Goal: Transaction & Acquisition: Purchase product/service

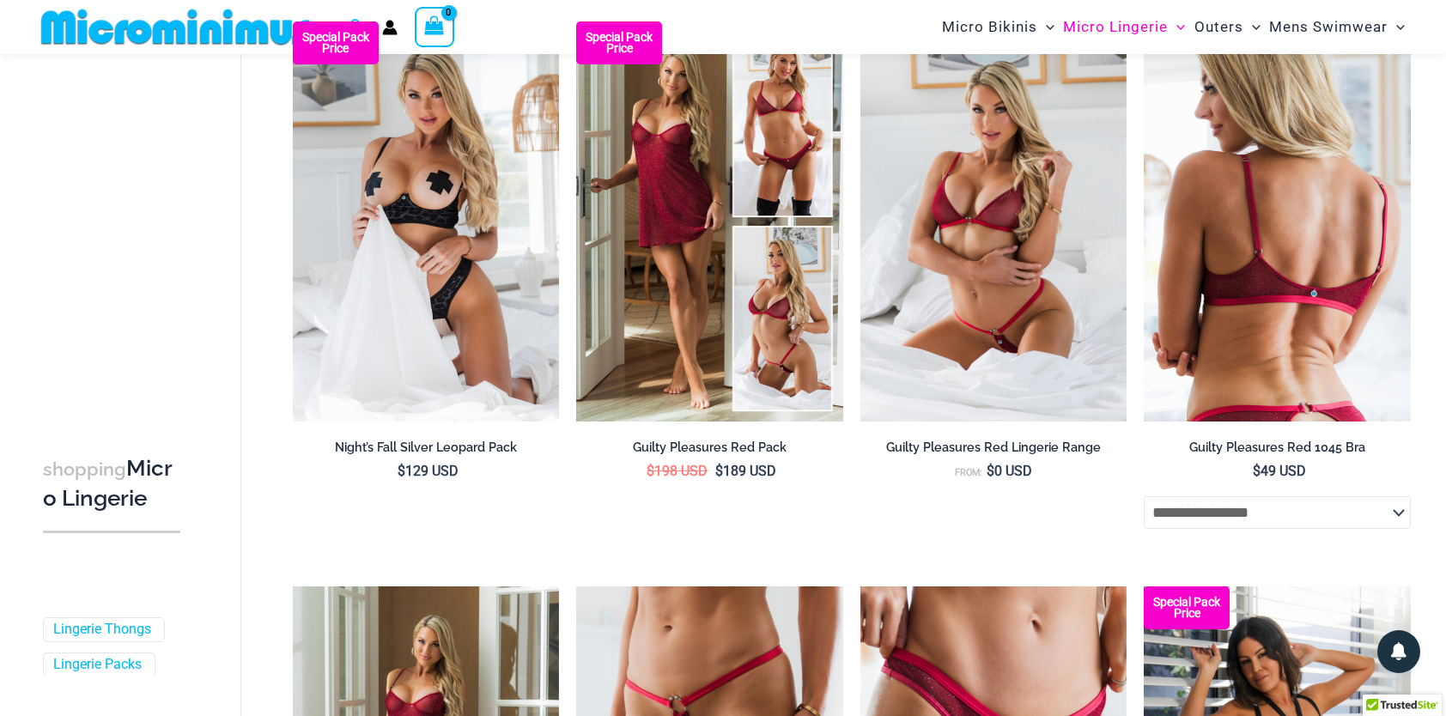
scroll to position [74, 0]
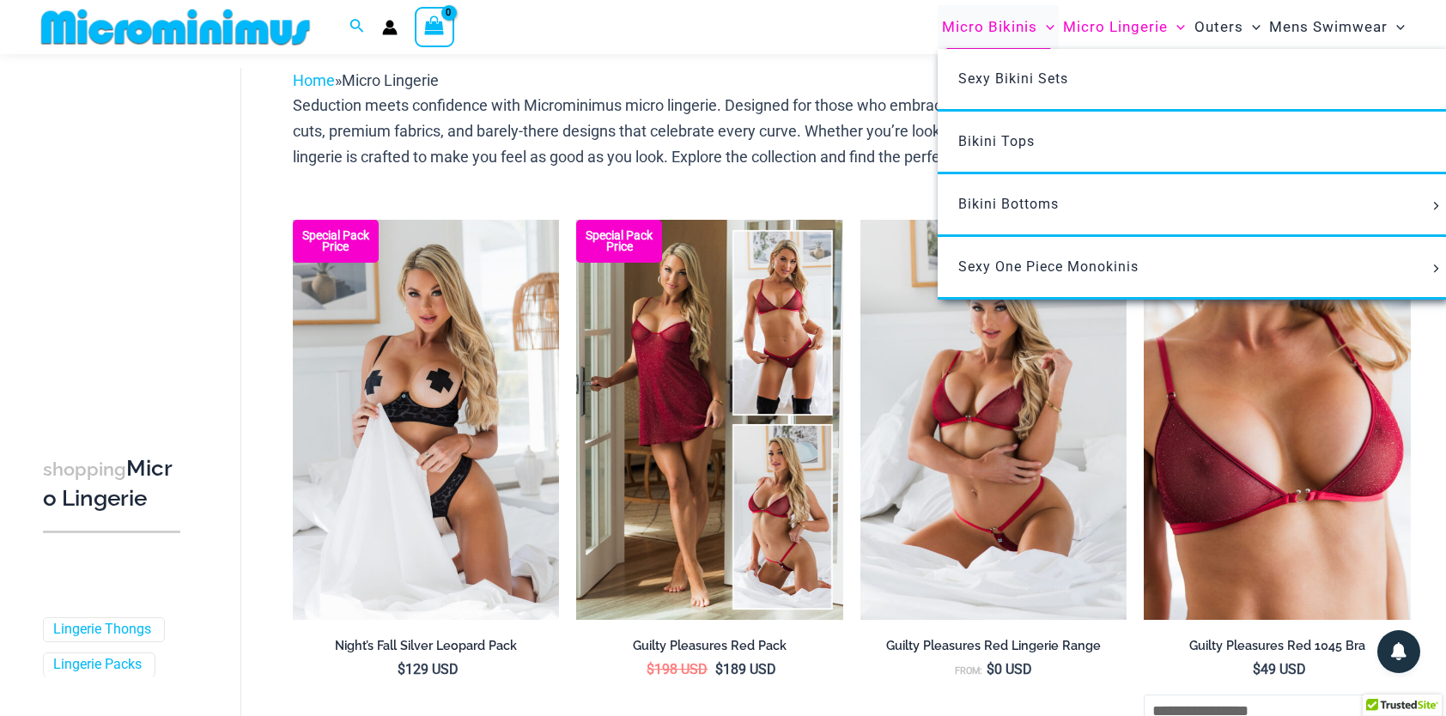
click at [983, 25] on span "Micro Bikinis" at bounding box center [989, 27] width 95 height 44
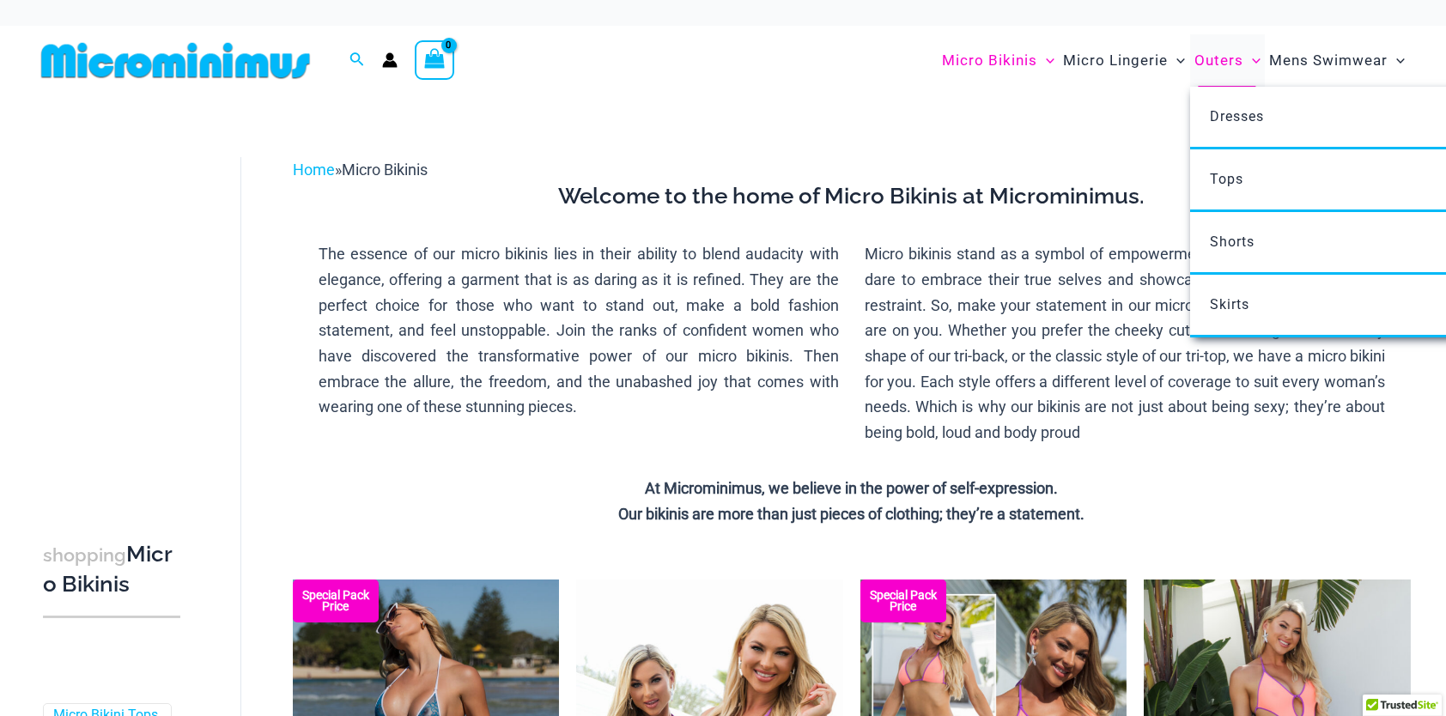
click at [1225, 55] on span "Outers" at bounding box center [1219, 61] width 49 height 44
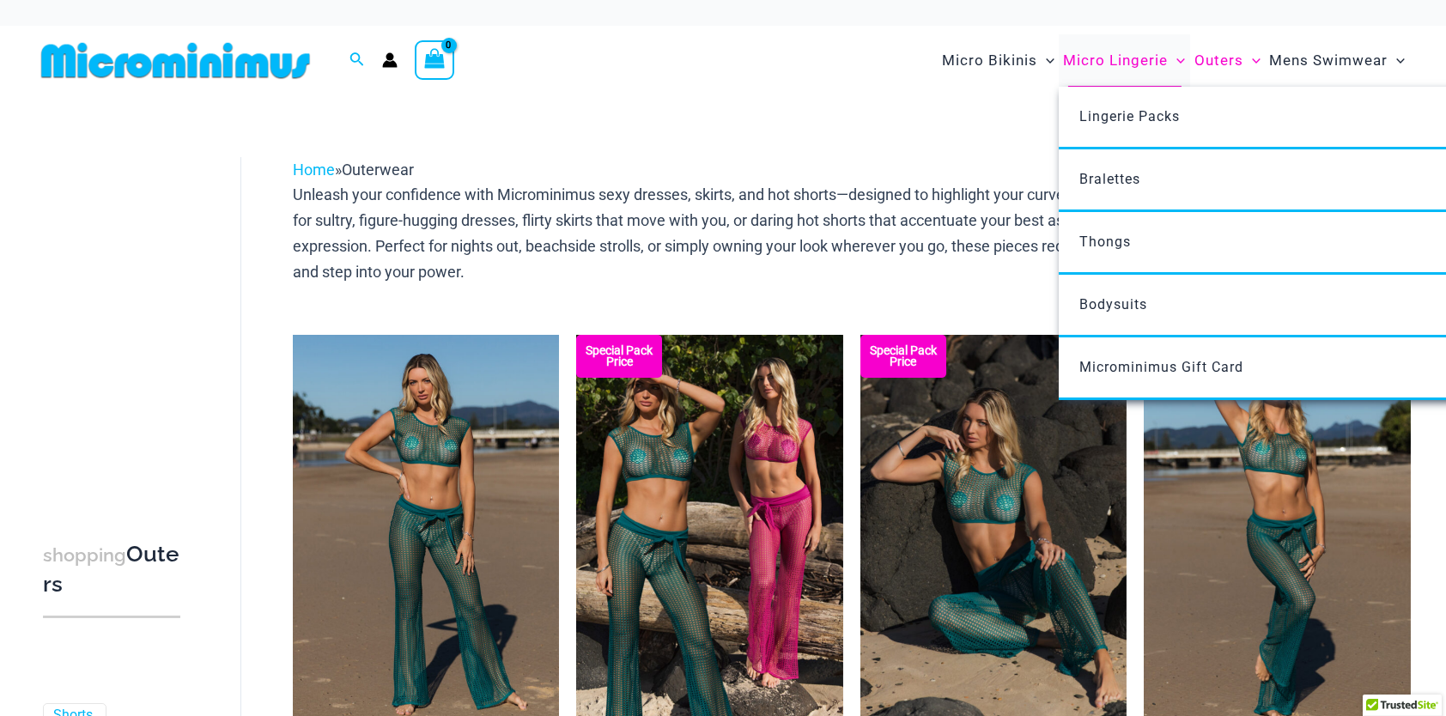
click at [1123, 55] on span "Micro Lingerie" at bounding box center [1115, 61] width 105 height 44
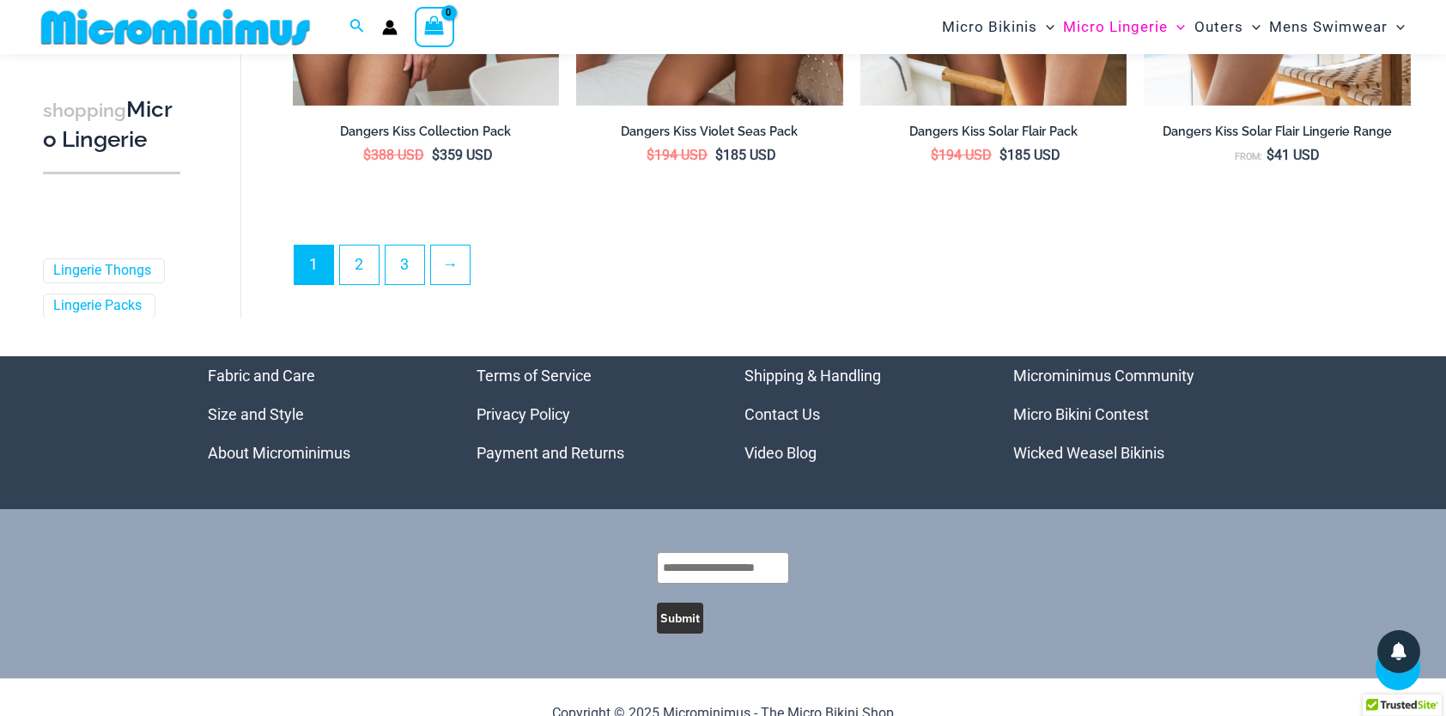
scroll to position [4574, 0]
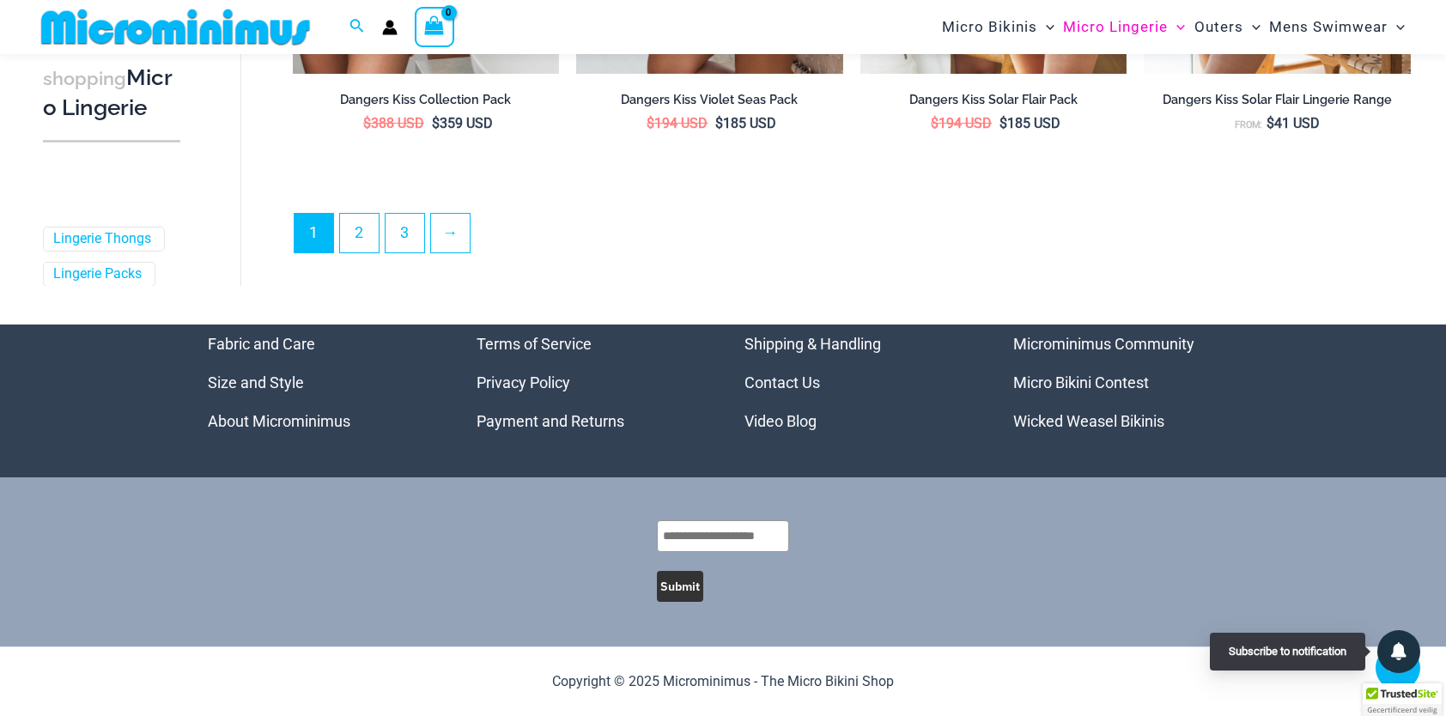
click at [1150, 418] on link "Wicked Weasel Bikinis" at bounding box center [1088, 421] width 151 height 18
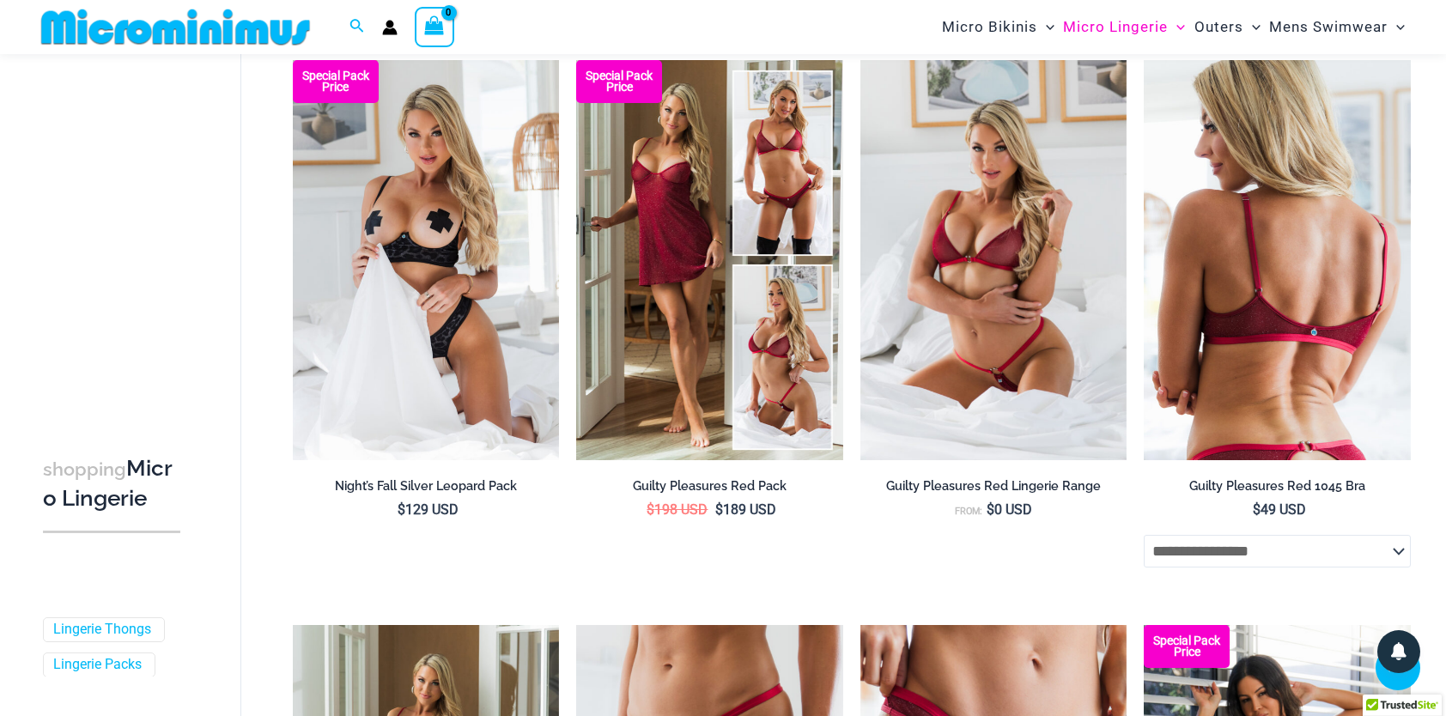
scroll to position [194, 0]
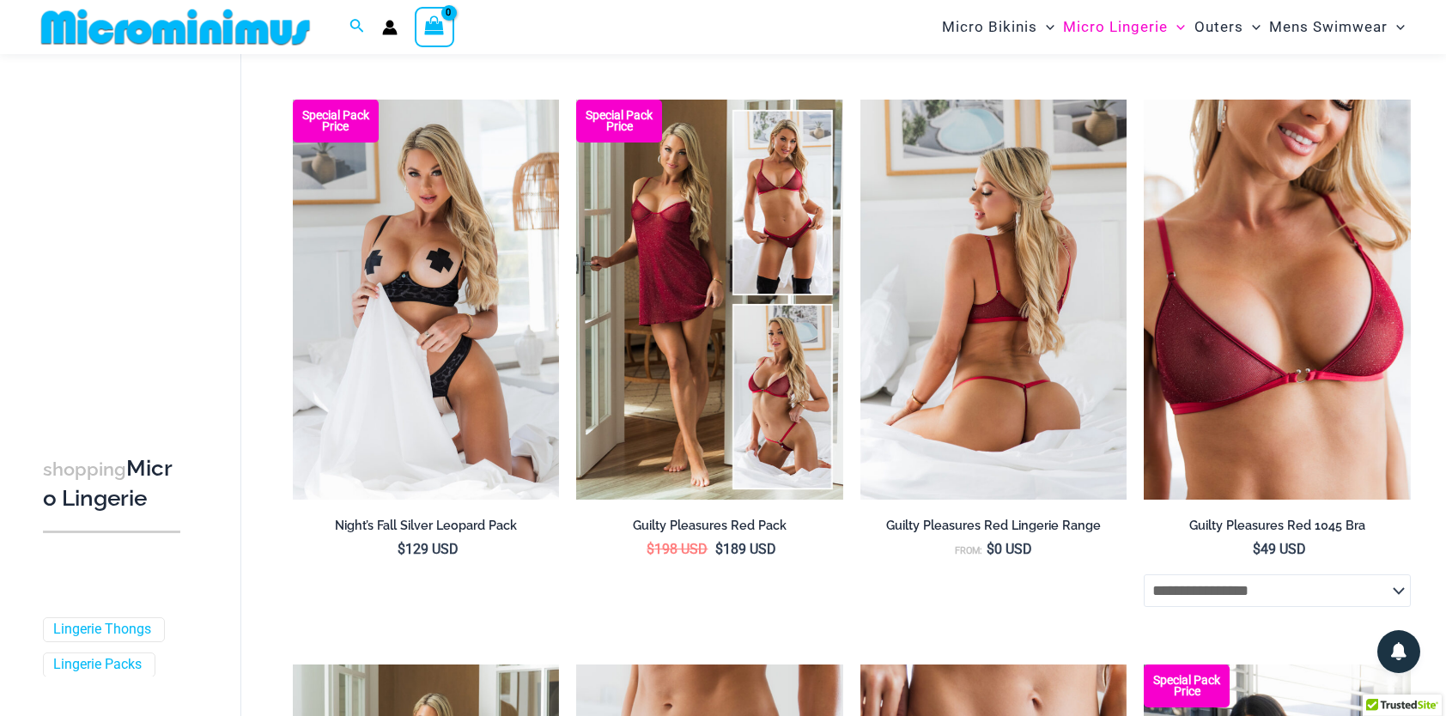
click at [993, 163] on img at bounding box center [994, 300] width 267 height 400
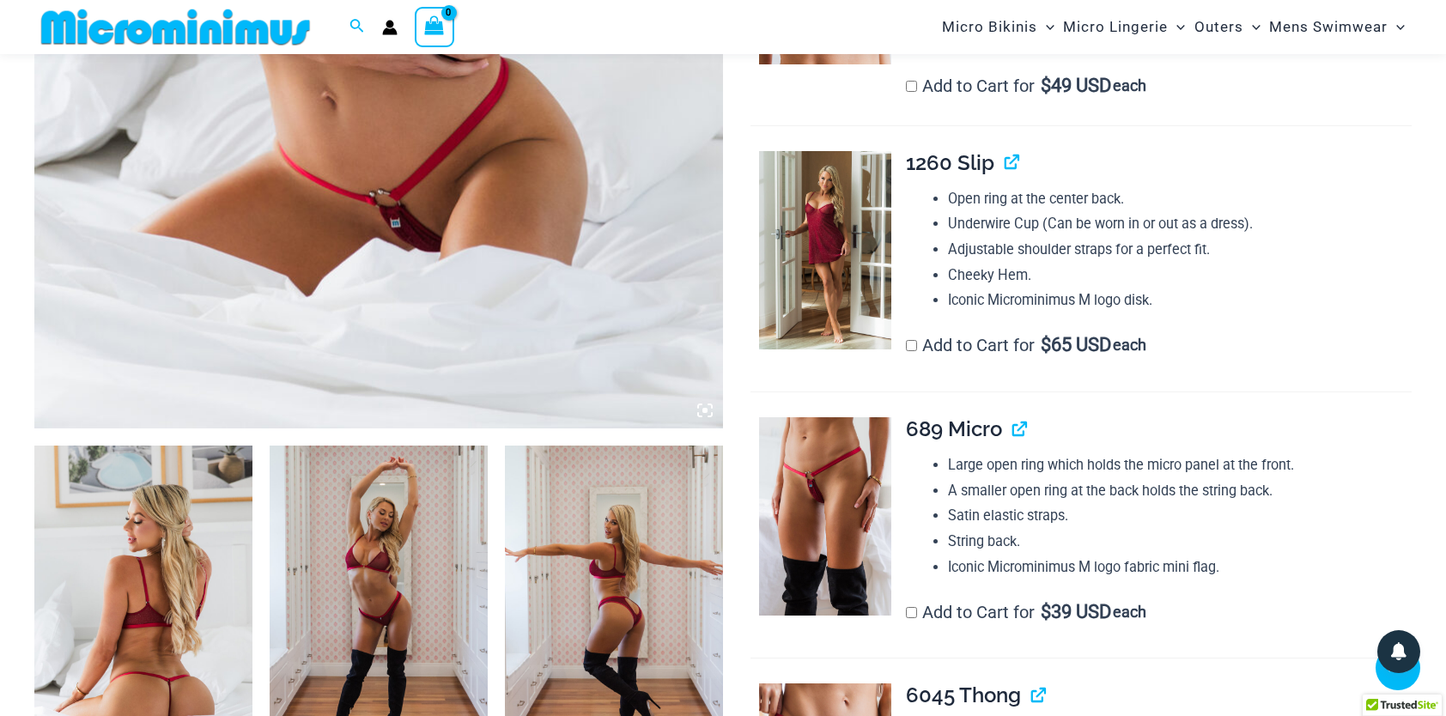
scroll to position [1019, 0]
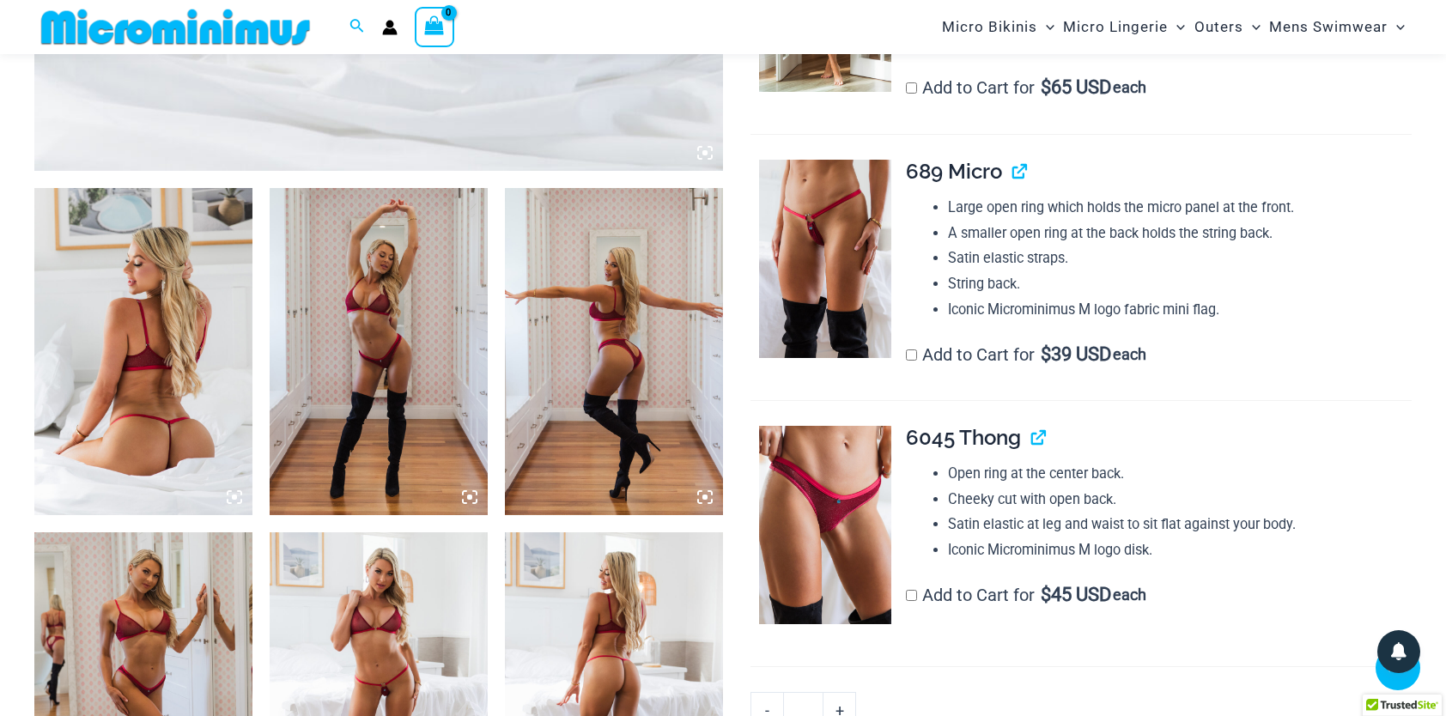
click at [170, 268] on img at bounding box center [143, 351] width 218 height 327
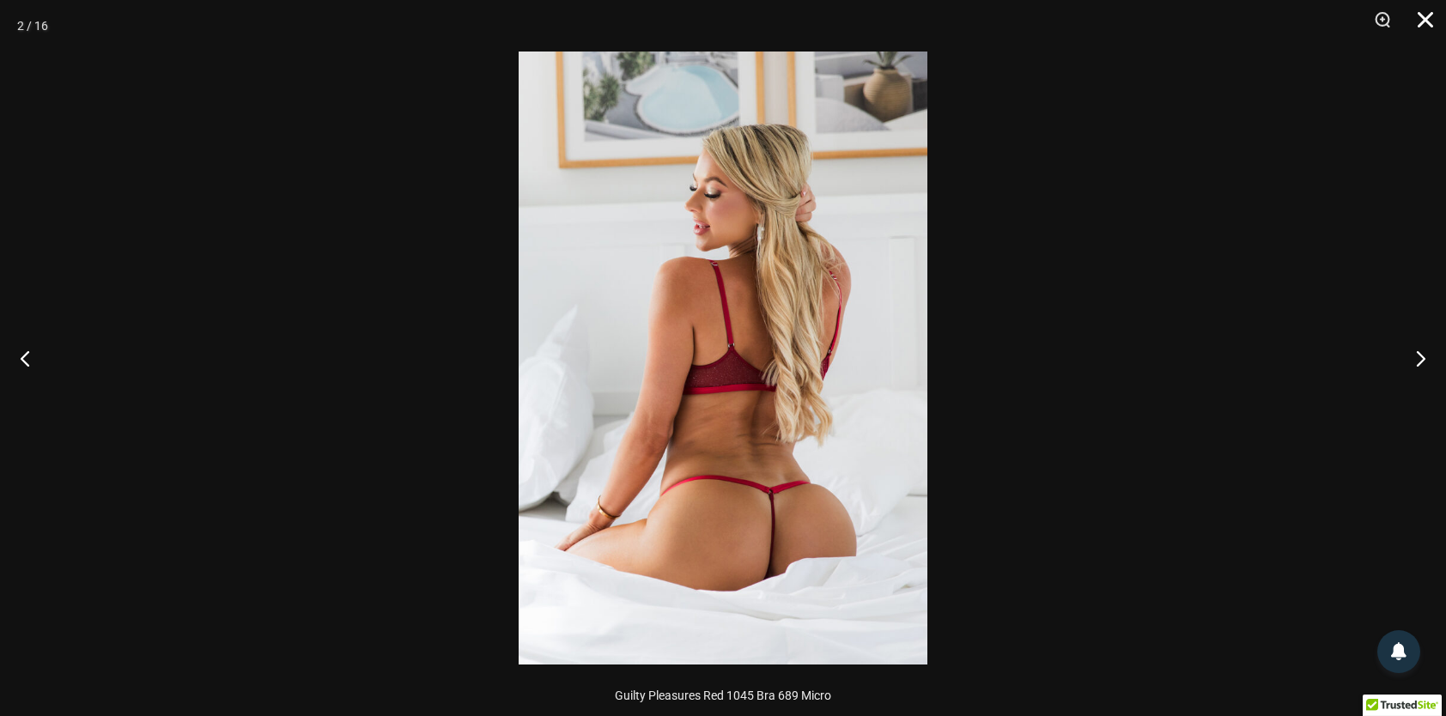
click at [1433, 23] on button "Close" at bounding box center [1419, 26] width 43 height 52
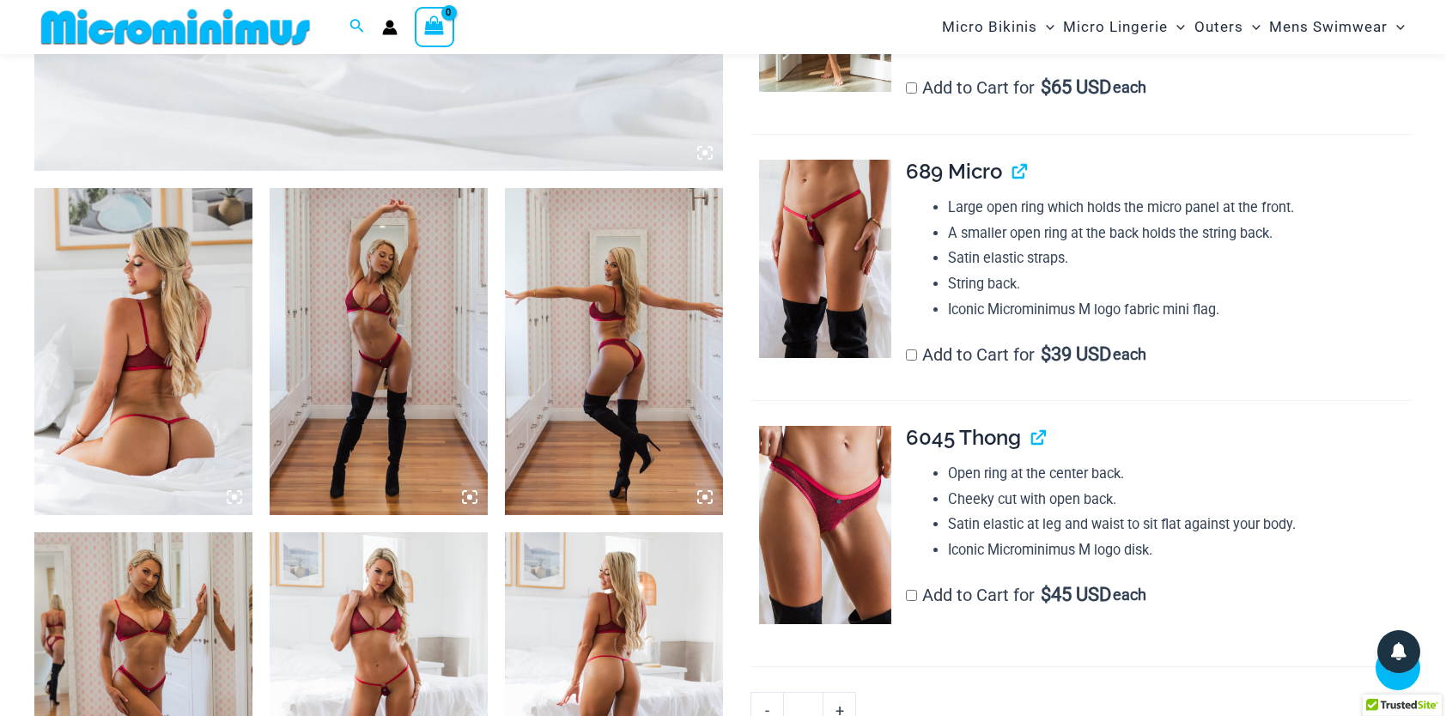
drag, startPoint x: 265, startPoint y: 271, endPoint x: 171, endPoint y: 265, distance: 93.9
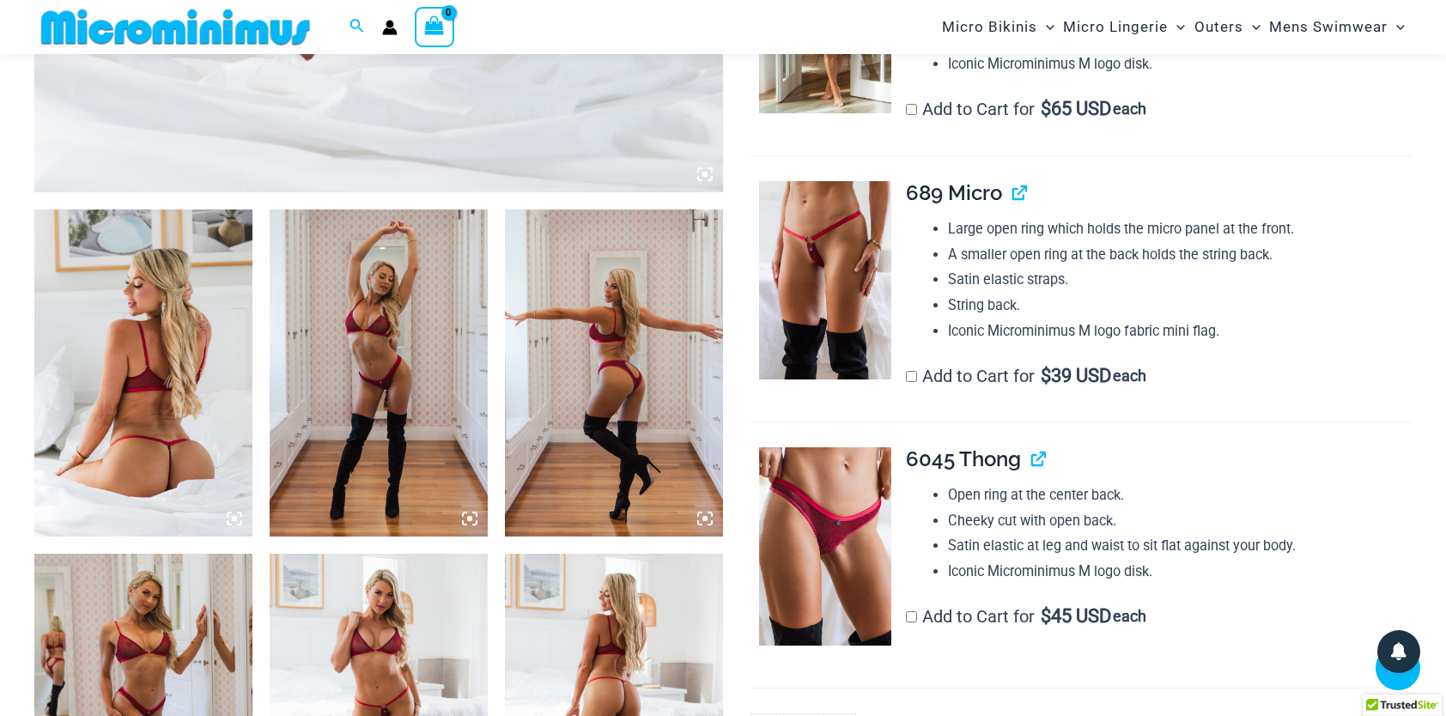
scroll to position [1015, 0]
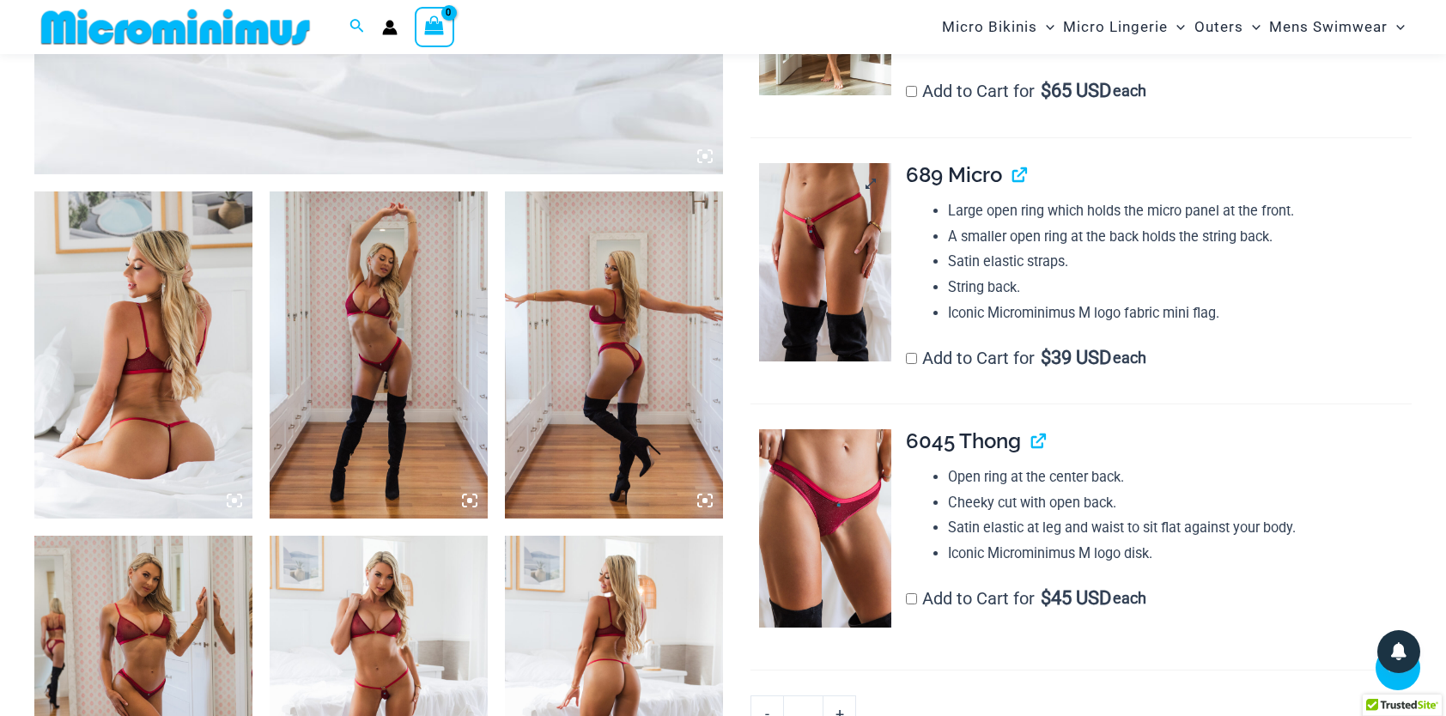
click at [833, 211] on img at bounding box center [825, 262] width 132 height 198
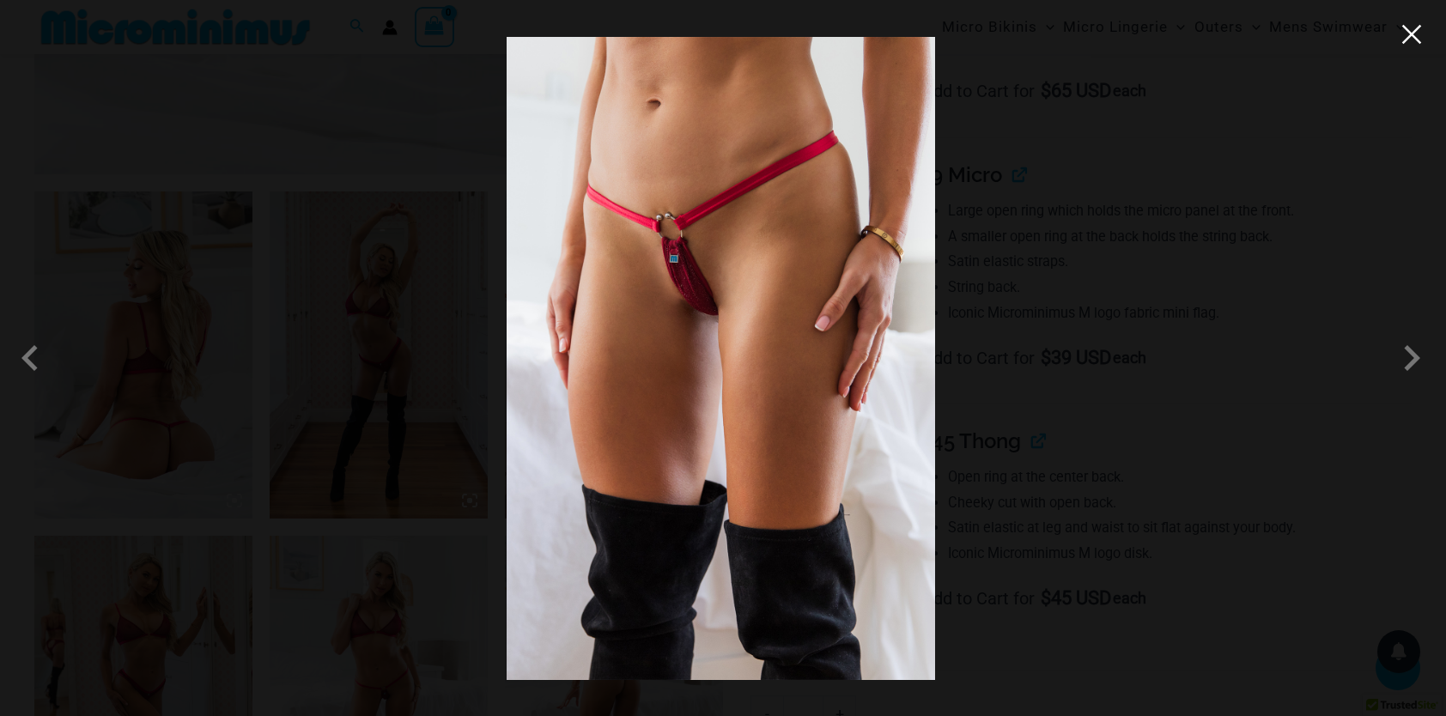
click at [1417, 34] on button "Close" at bounding box center [1412, 34] width 26 height 26
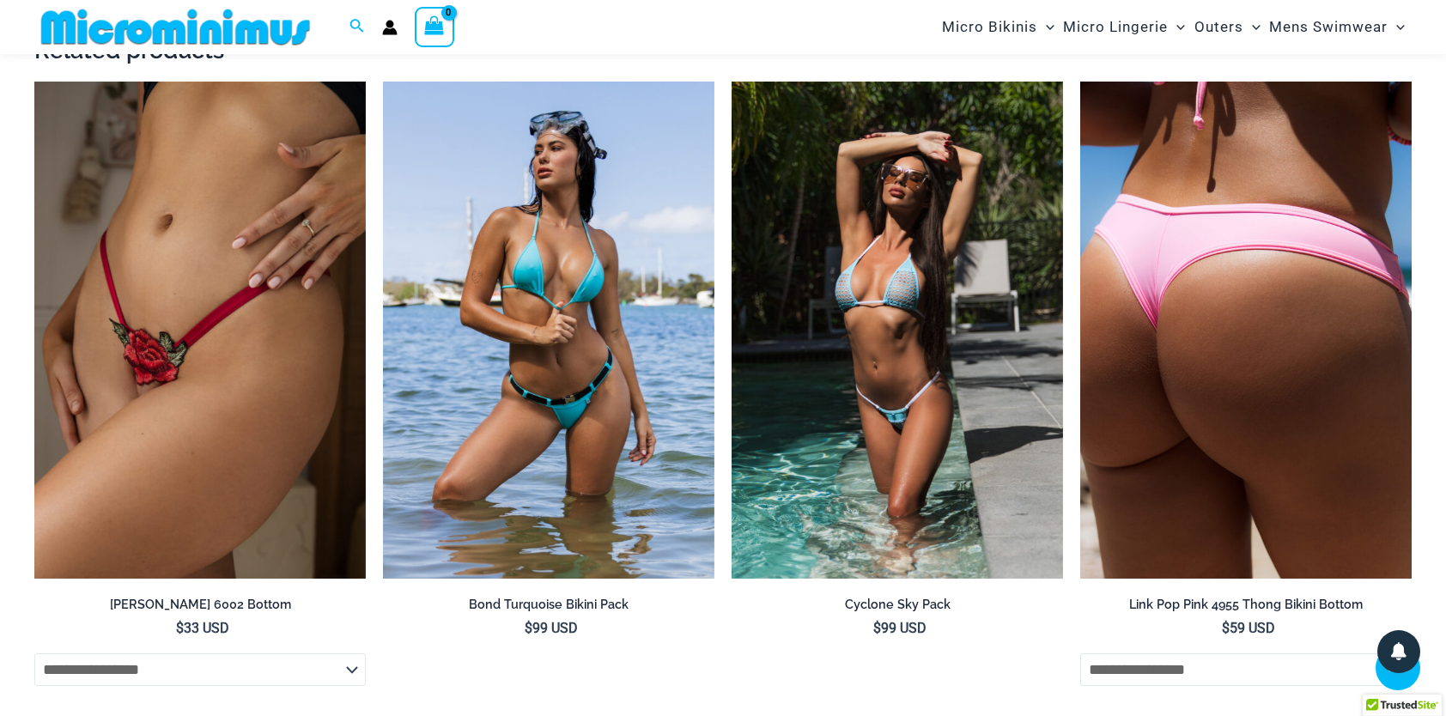
scroll to position [3592, 0]
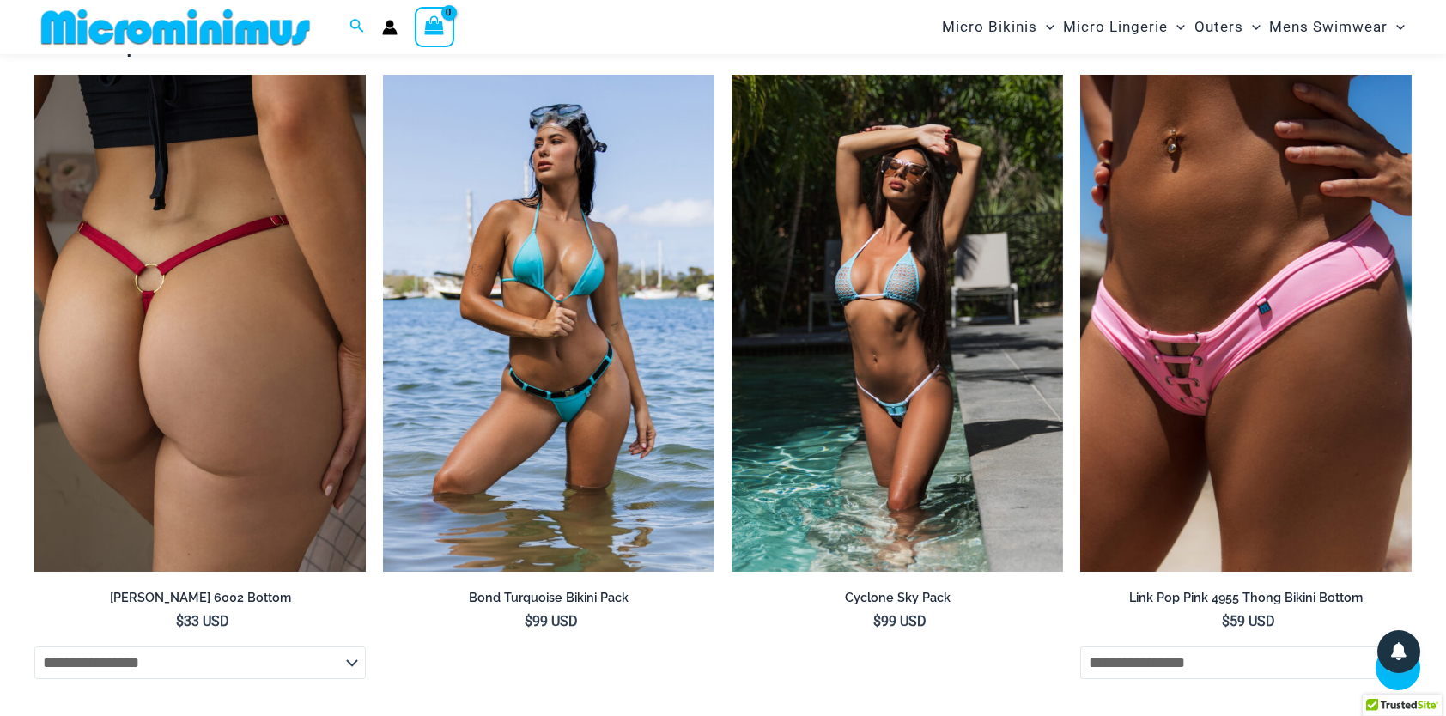
click at [304, 219] on img at bounding box center [200, 323] width 332 height 497
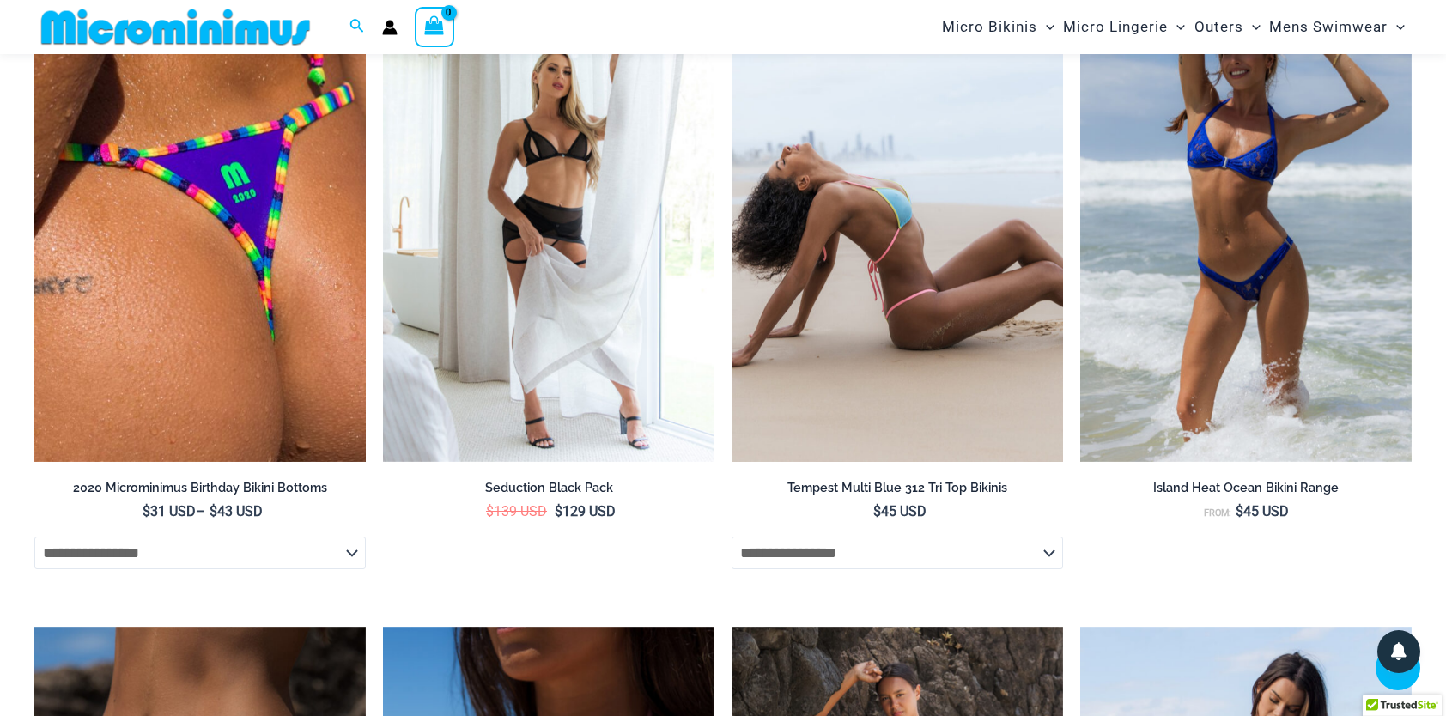
scroll to position [4365, 0]
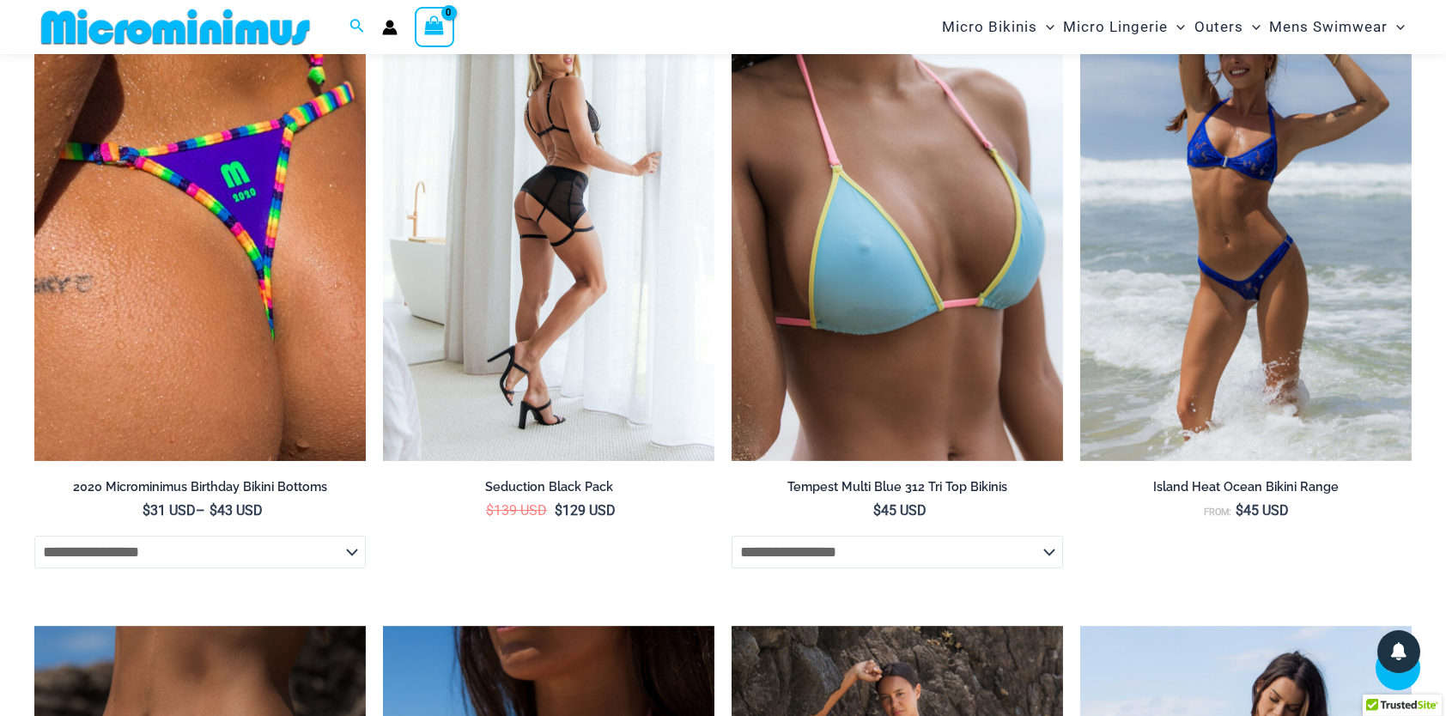
click at [625, 237] on img at bounding box center [549, 212] width 332 height 497
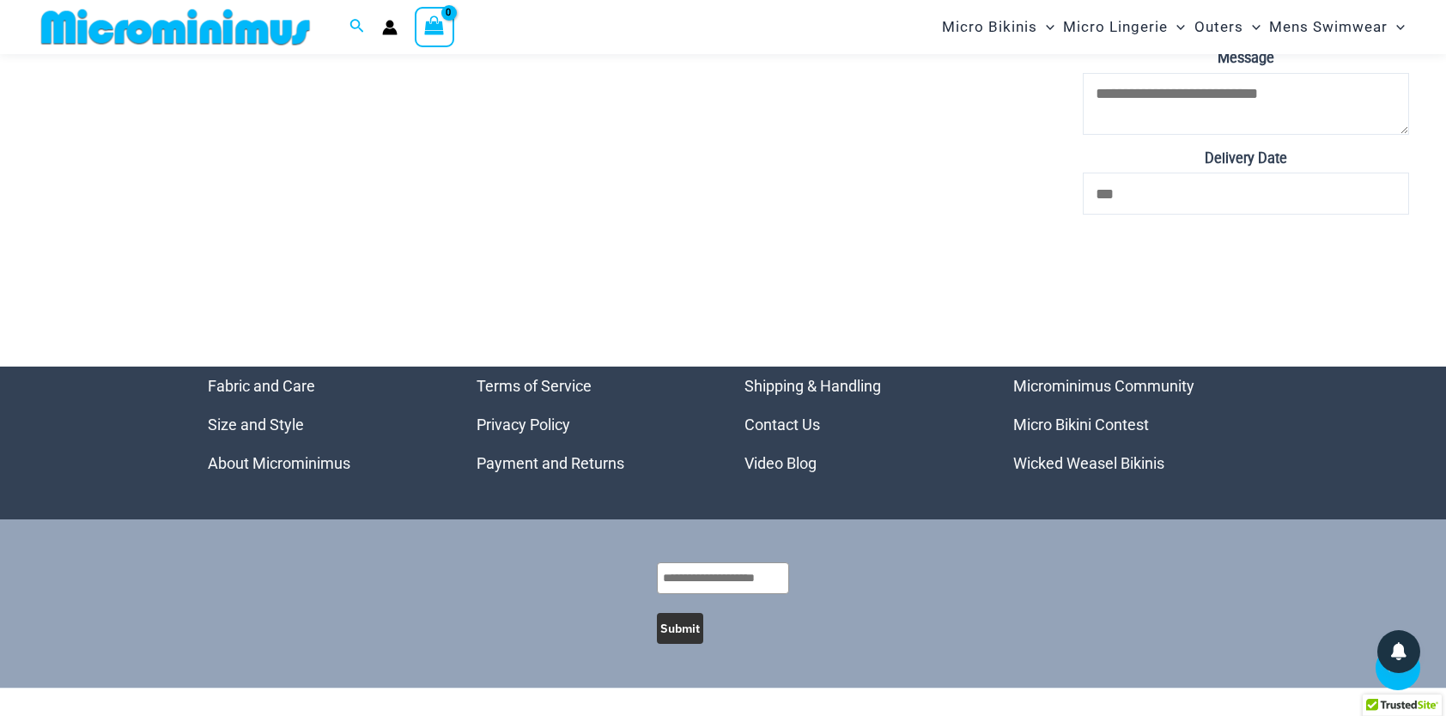
scroll to position [7078, 0]
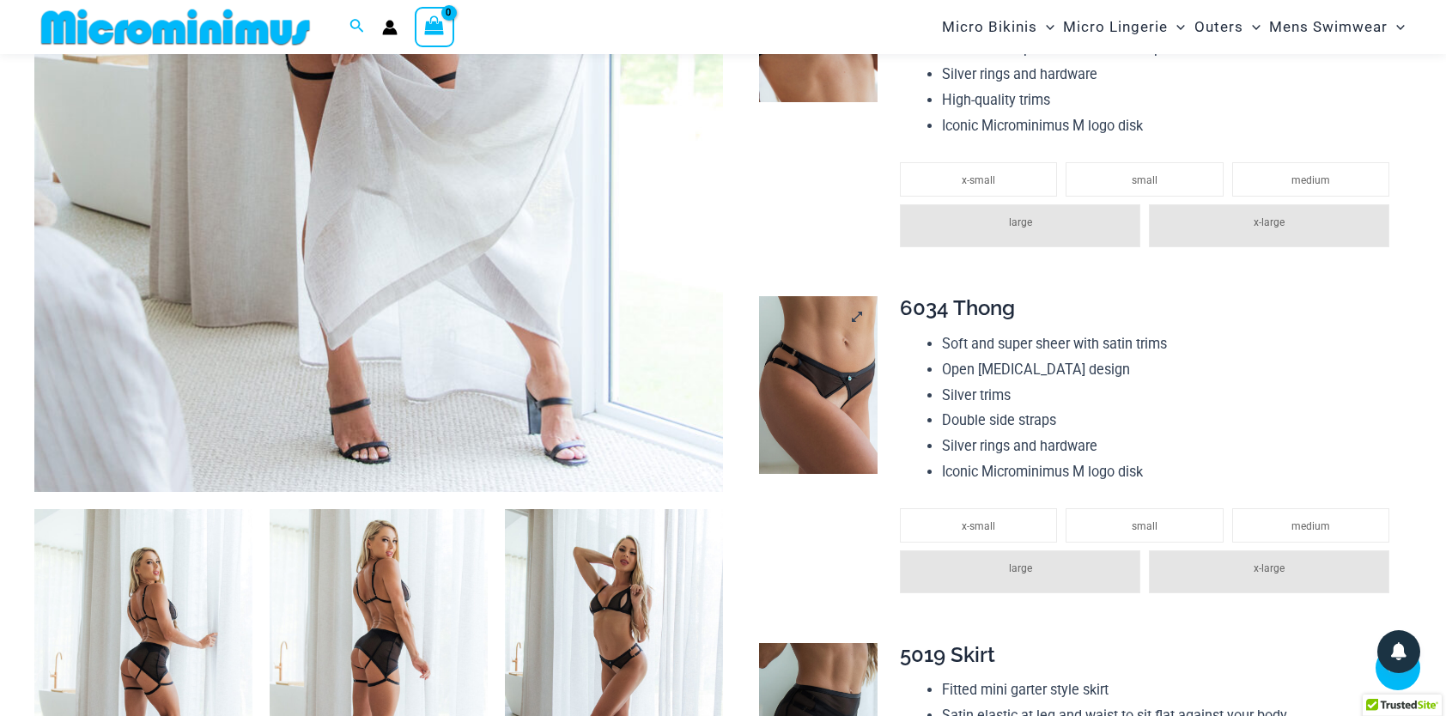
scroll to position [771, 0]
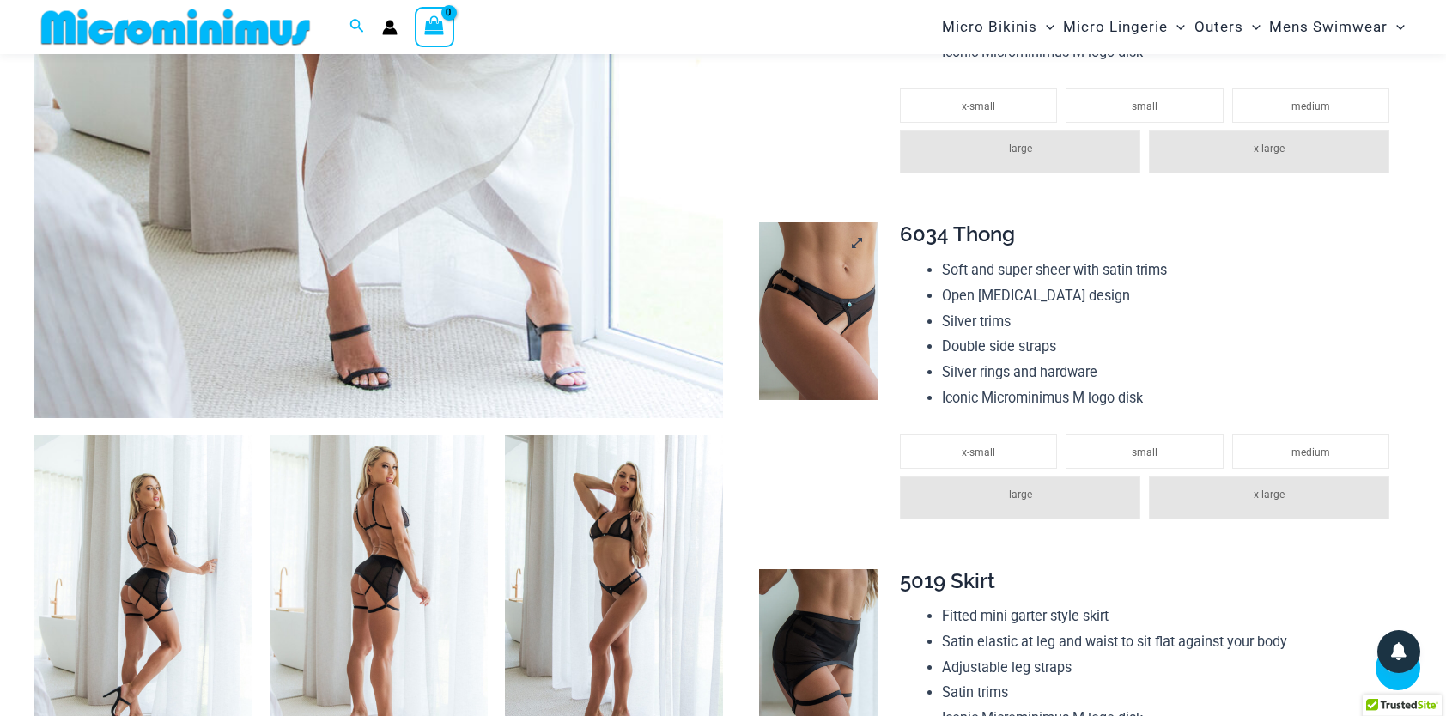
click at [815, 244] on img at bounding box center [818, 311] width 119 height 178
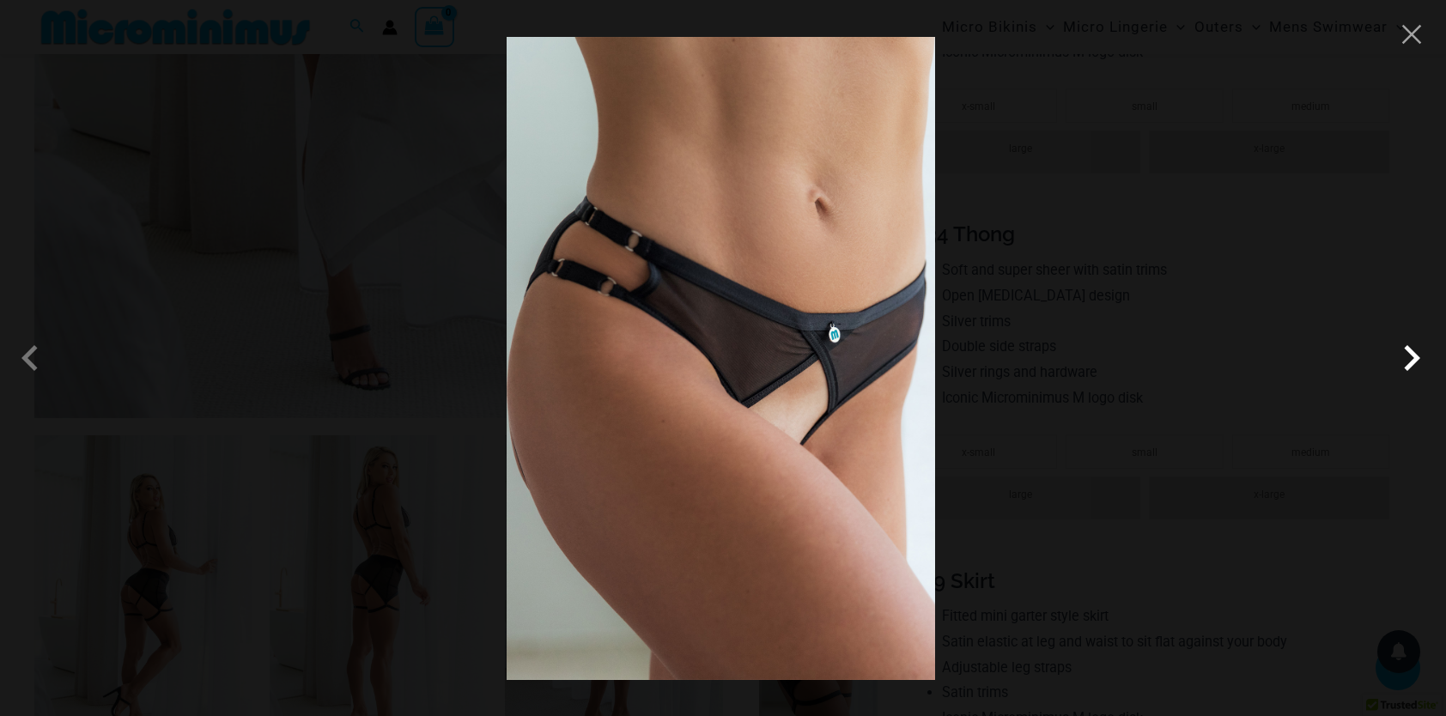
click at [1410, 350] on span at bounding box center [1412, 358] width 52 height 52
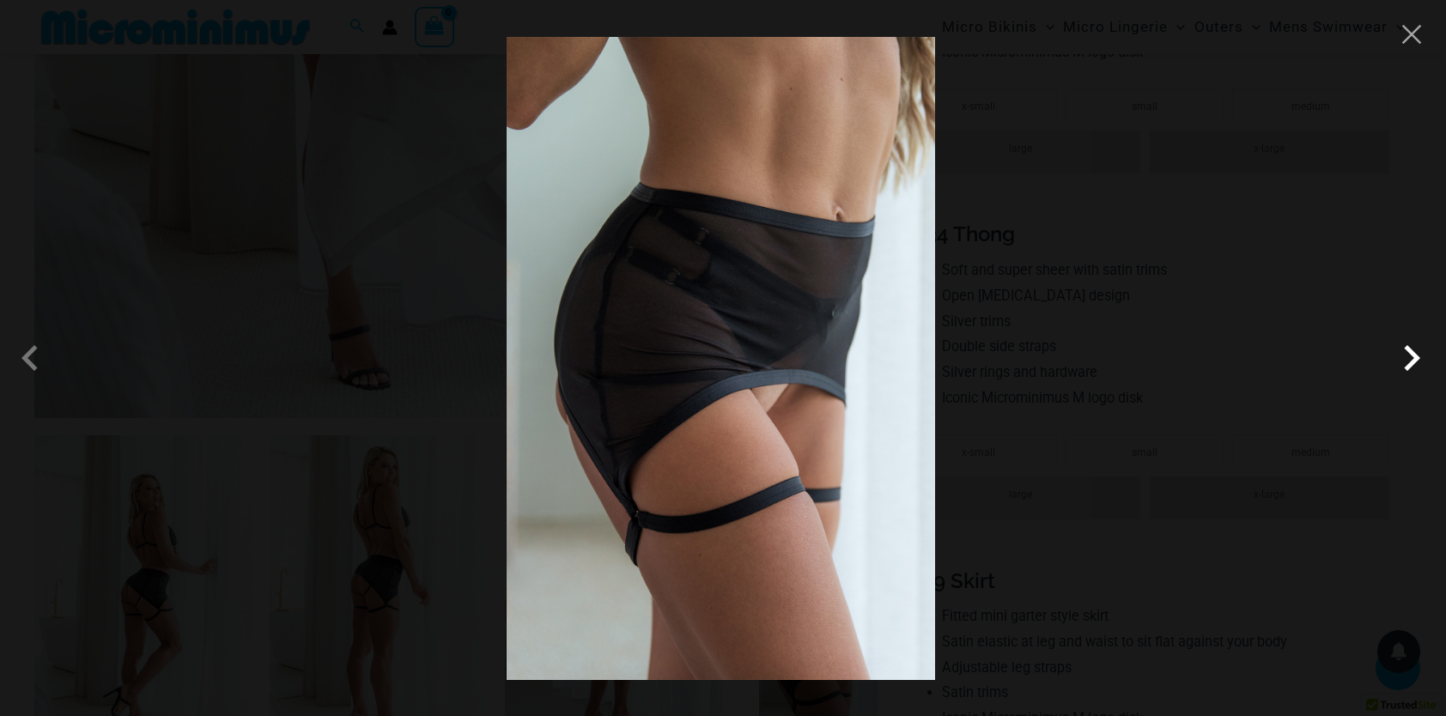
click at [1407, 356] on span at bounding box center [1412, 358] width 52 height 52
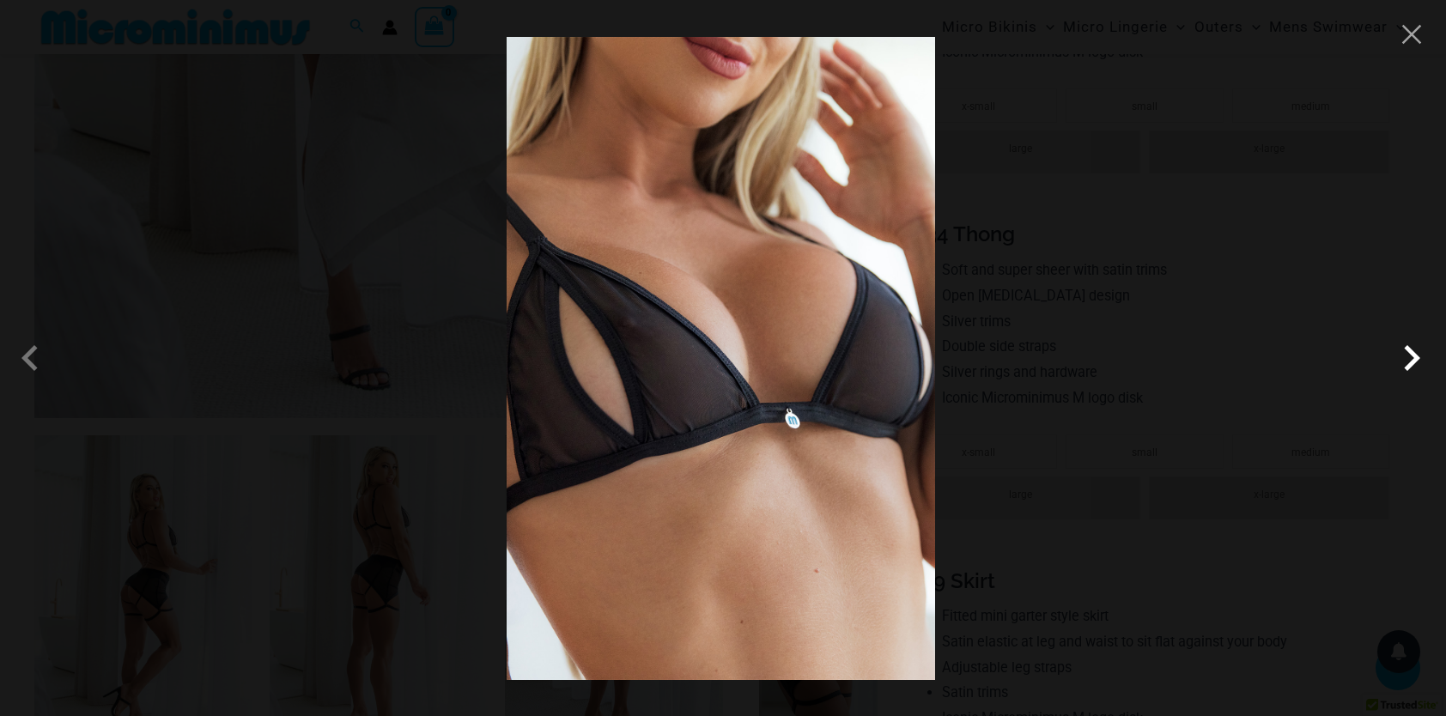
click at [1416, 371] on span at bounding box center [1412, 358] width 52 height 52
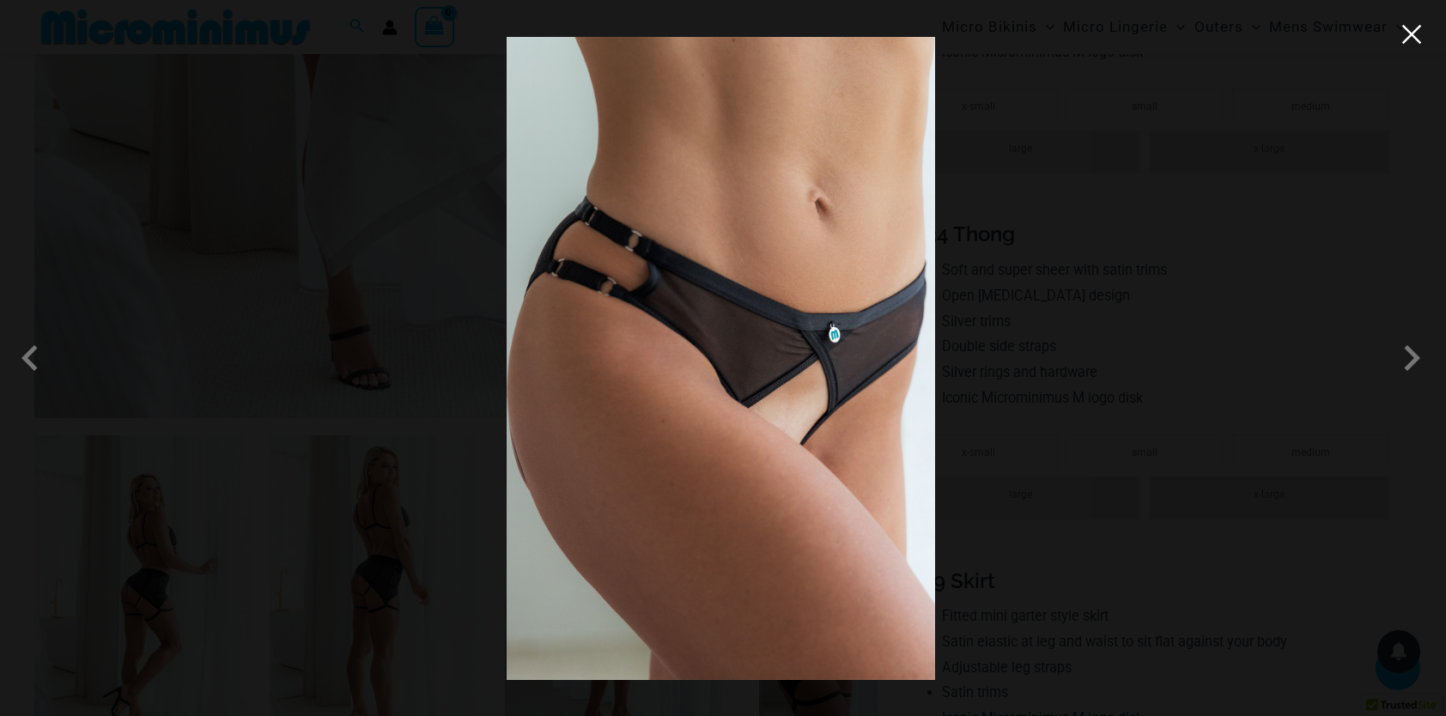
click at [1415, 37] on button "Close" at bounding box center [1412, 34] width 26 height 26
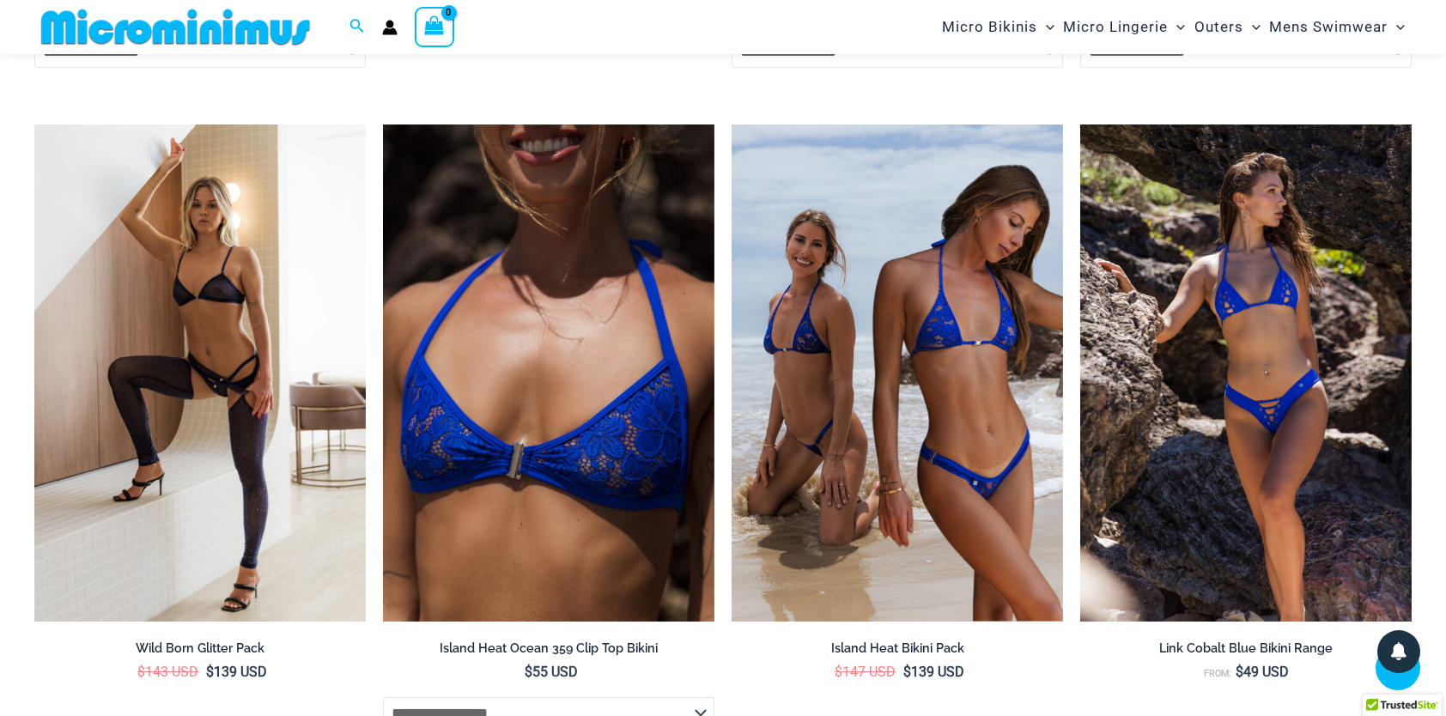
scroll to position [5310, 0]
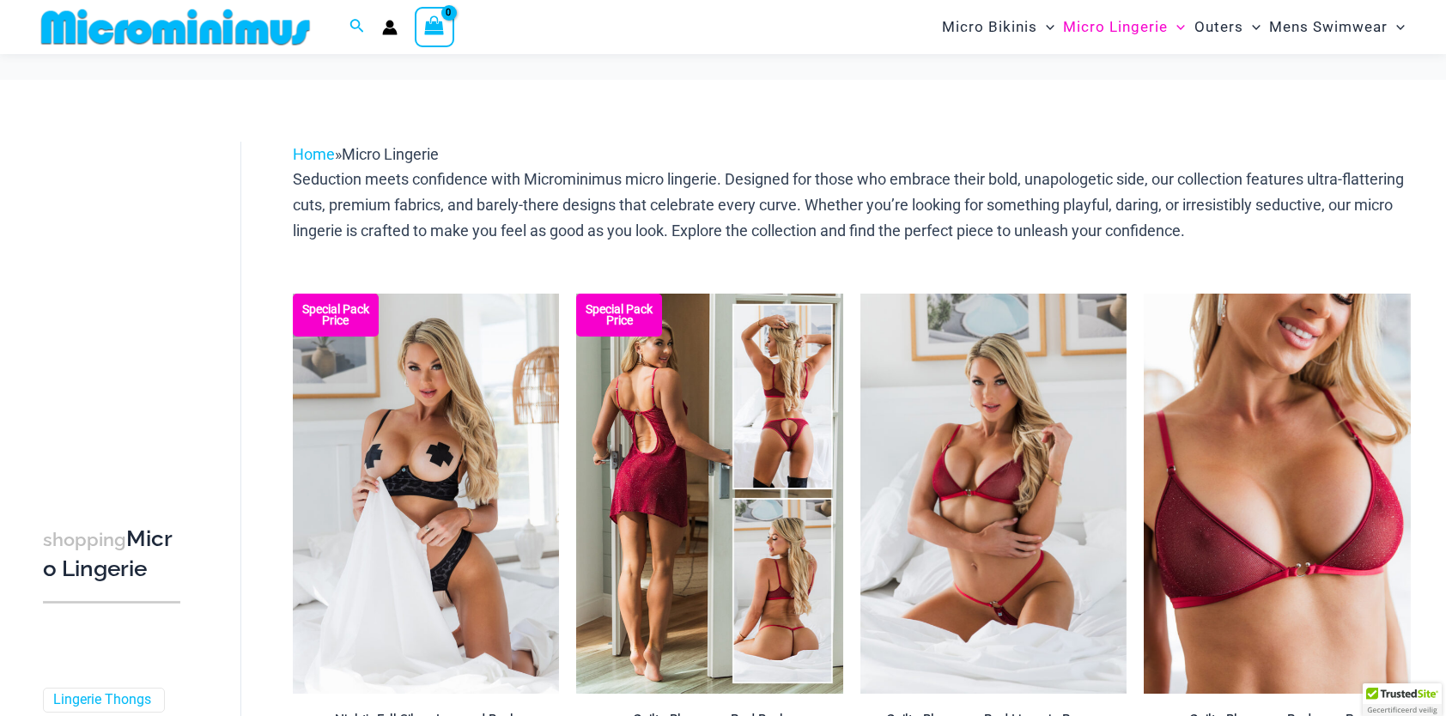
scroll to position [194, 0]
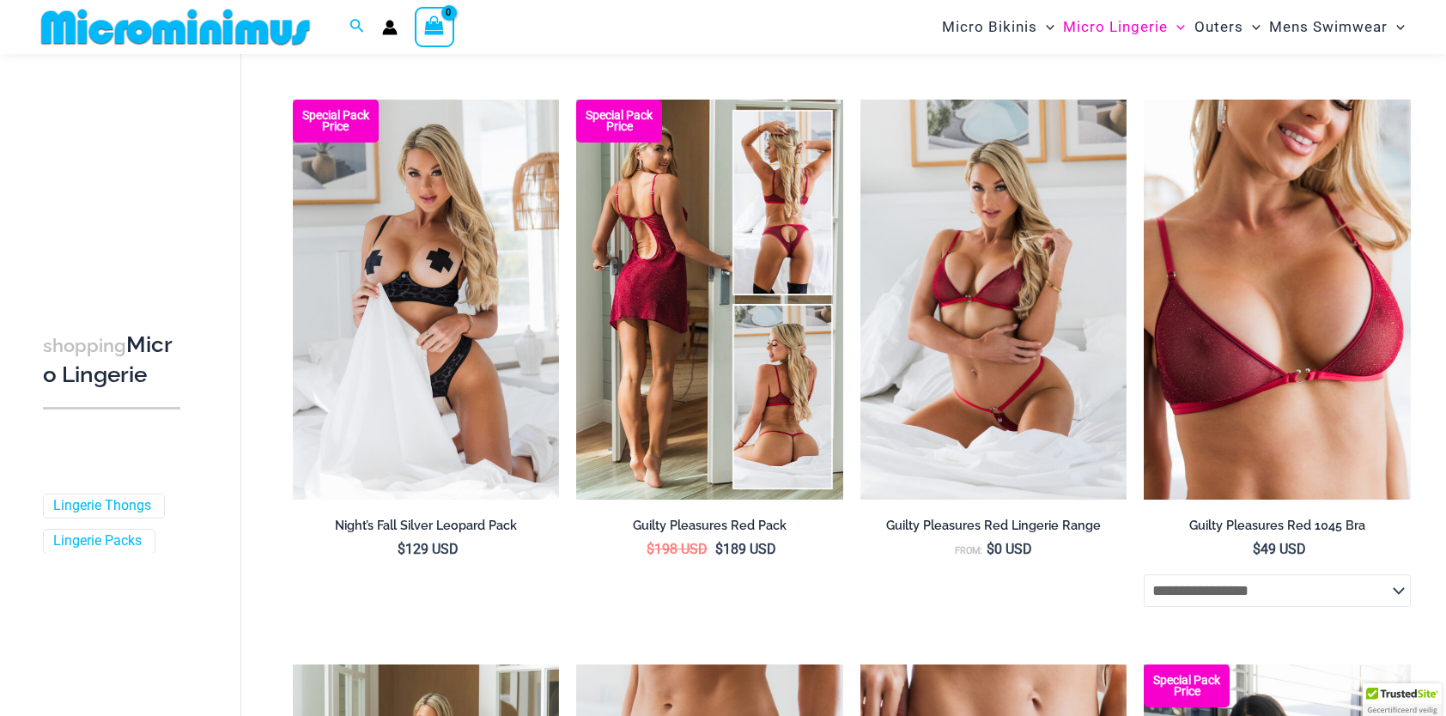
click at [735, 166] on img at bounding box center [709, 300] width 267 height 400
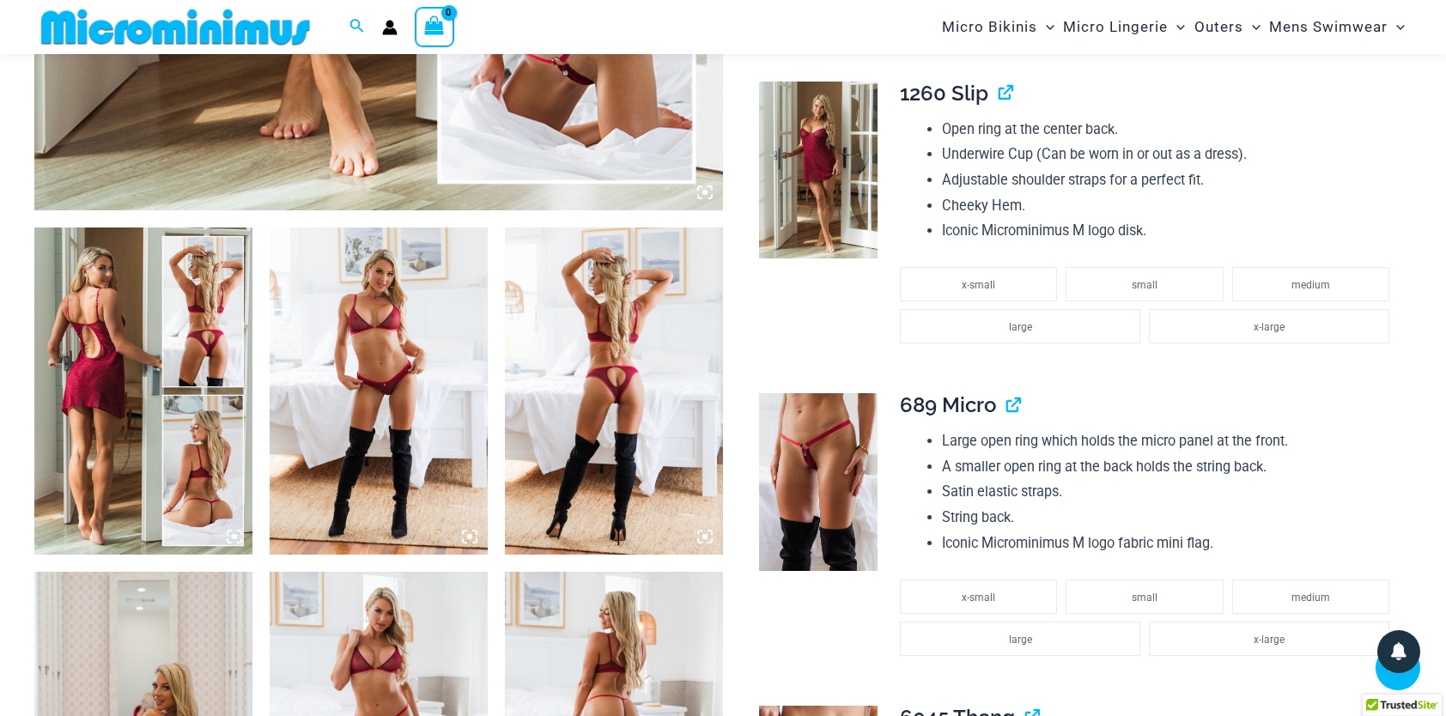
scroll to position [1015, 0]
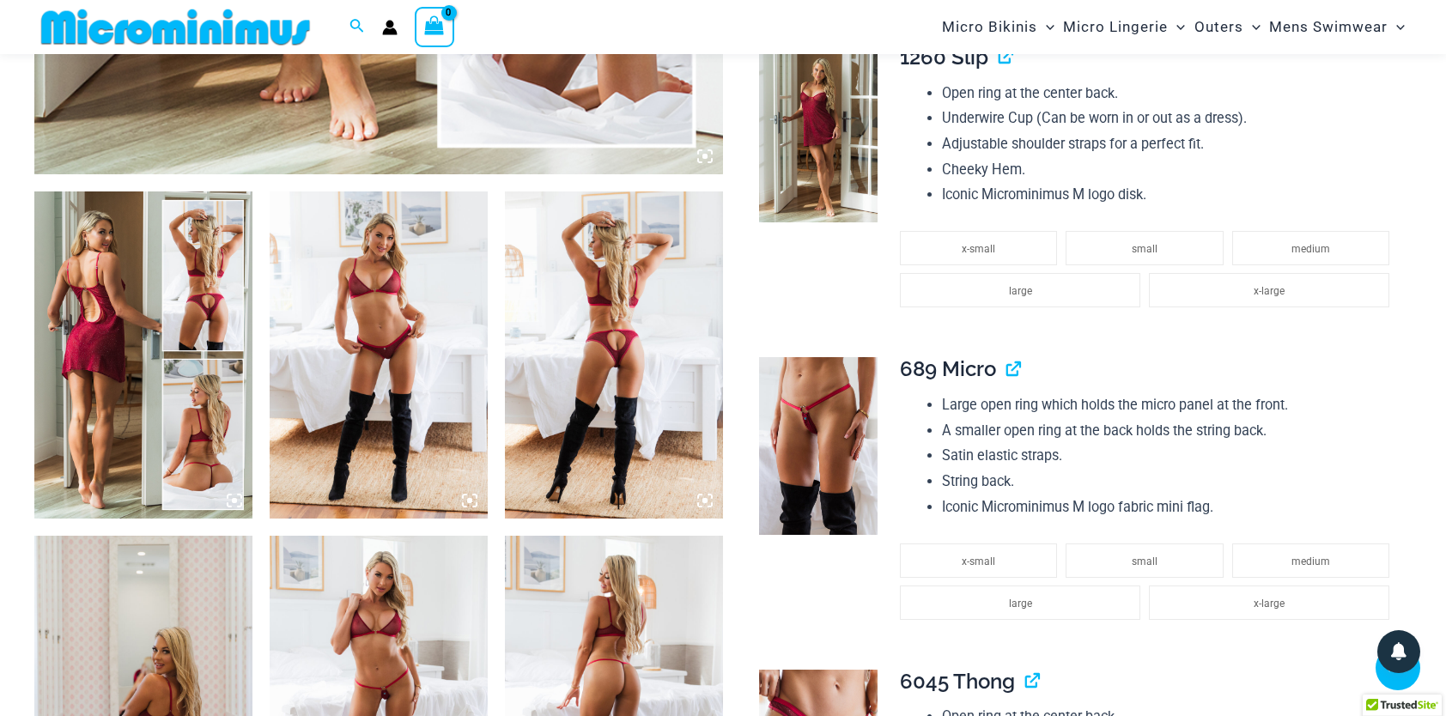
click at [139, 261] on img at bounding box center [143, 355] width 218 height 327
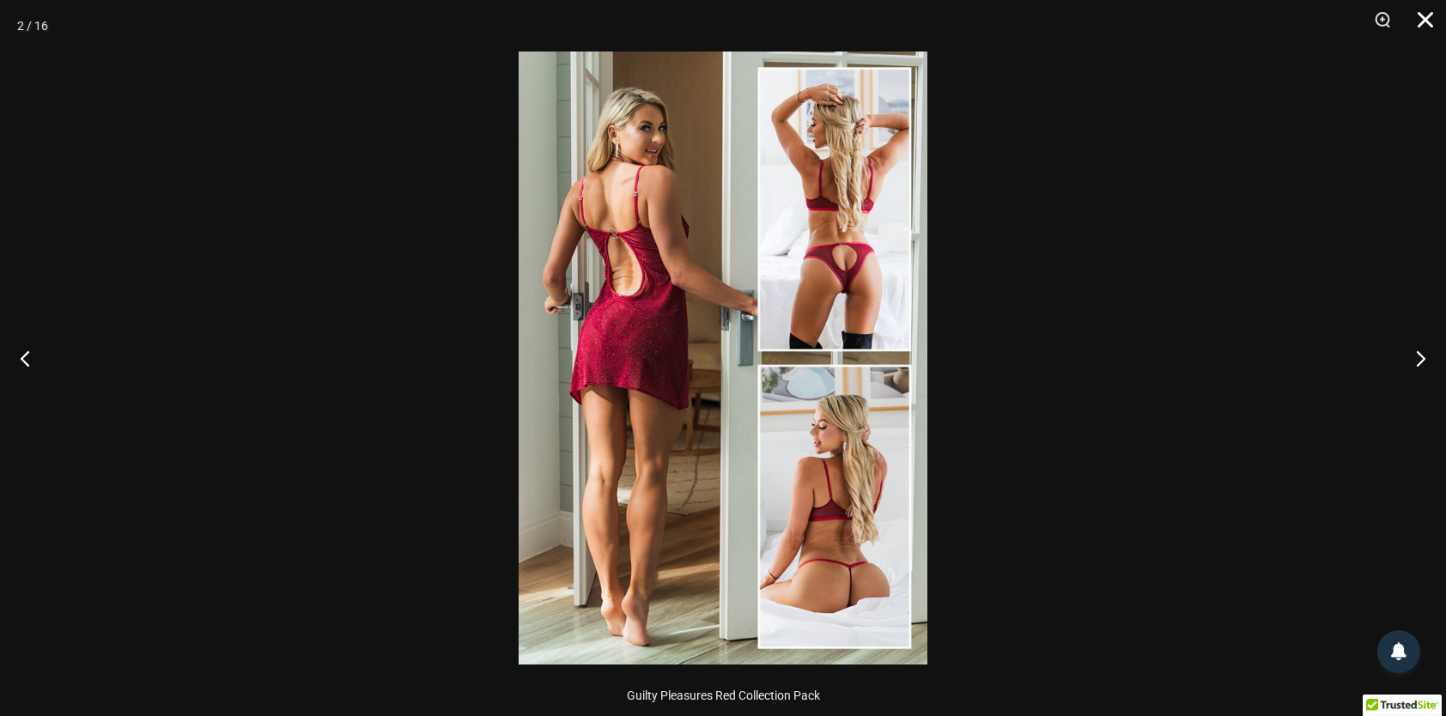
click at [1435, 24] on button "Close" at bounding box center [1419, 26] width 43 height 52
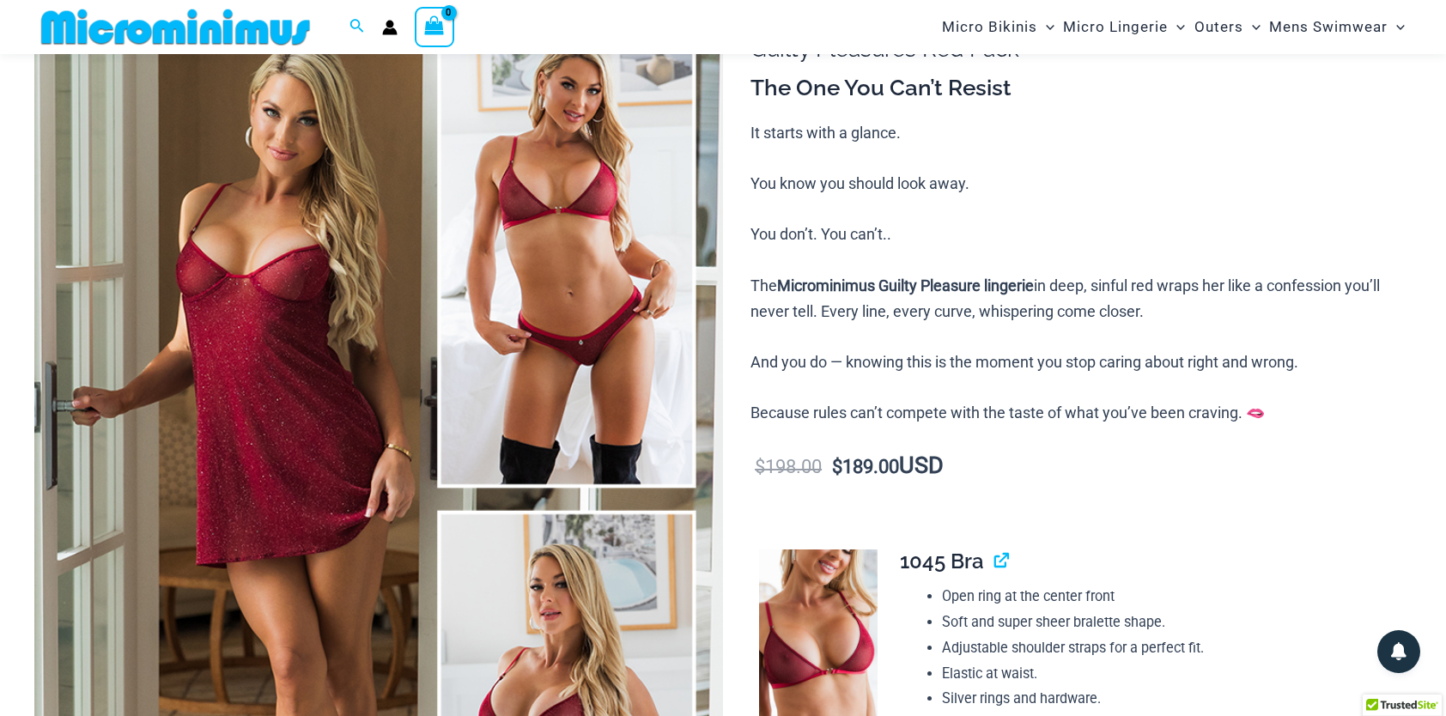
scroll to position [0, 0]
